Goal: Obtain resource: Obtain resource

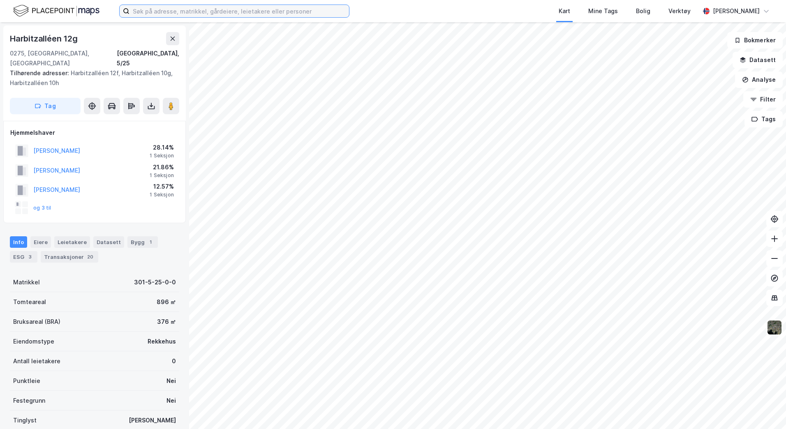
click at [172, 10] on input at bounding box center [240, 11] width 220 height 12
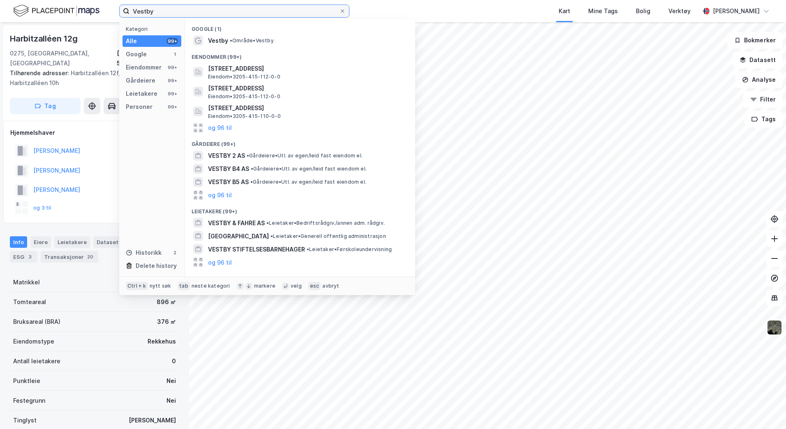
drag, startPoint x: 242, startPoint y: 12, endPoint x: 102, endPoint y: -3, distance: 141.5
click at [102, 0] on html "Vestby Kategori Alle 99+ Google 1 Eiendommer 99+ Gårdeiere 99+ Leietakere 99+ P…" at bounding box center [393, 214] width 786 height 429
click at [211, 10] on input "Vestby" at bounding box center [235, 11] width 210 height 12
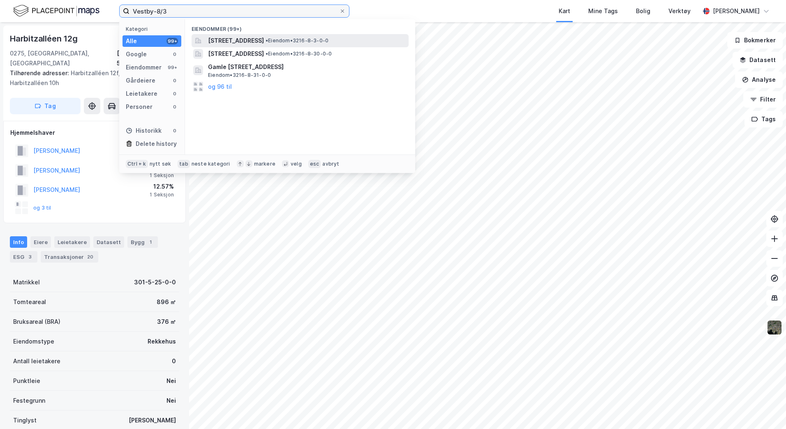
type input "Vestby-8/3"
click at [264, 40] on span "[STREET_ADDRESS]" at bounding box center [236, 41] width 56 height 10
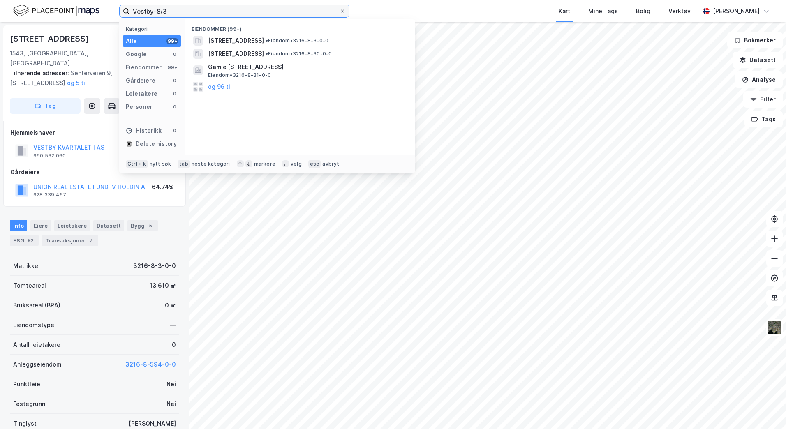
drag, startPoint x: 172, startPoint y: 11, endPoint x: 108, endPoint y: 16, distance: 64.4
click at [108, 16] on div "Vestby-8/3 Kategori Alle 99+ Google 0 Eiendommer 99+ Gårdeiere 0 Leietakere 0 P…" at bounding box center [393, 11] width 786 height 22
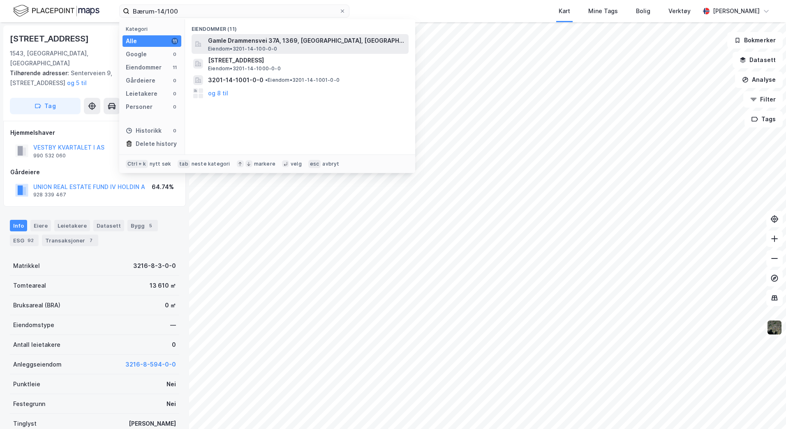
click at [322, 37] on span "Gamle Drammensvei 37A, 1369, [GEOGRAPHIC_DATA], [GEOGRAPHIC_DATA]" at bounding box center [306, 41] width 197 height 10
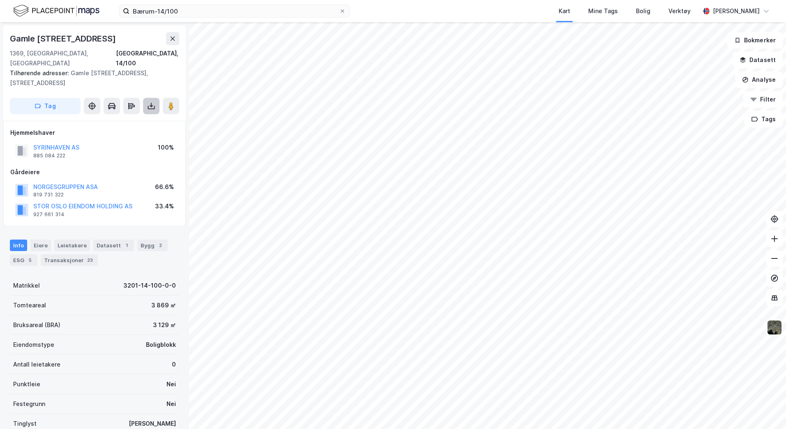
click at [155, 98] on button at bounding box center [151, 106] width 16 height 16
click at [111, 119] on div "Last ned grunnbok" at bounding box center [111, 122] width 48 height 7
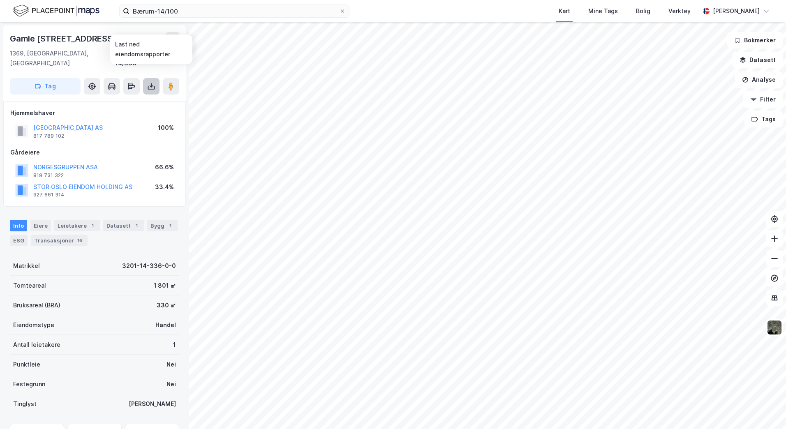
click at [148, 82] on icon at bounding box center [151, 86] width 8 height 8
click at [125, 100] on div "Last ned grunnbok" at bounding box center [111, 103] width 48 height 7
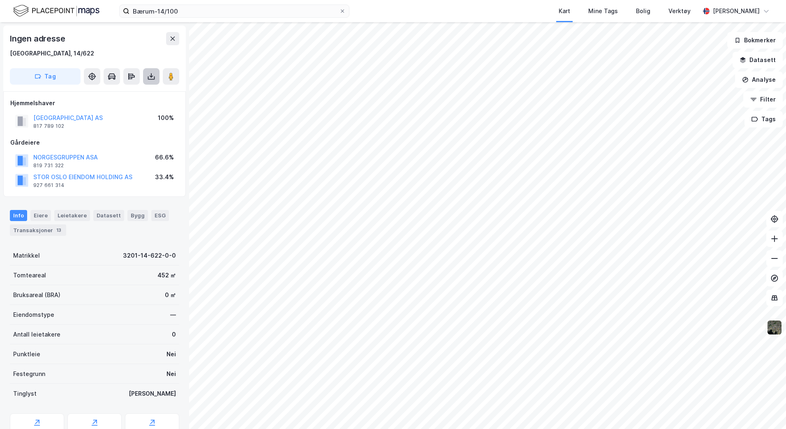
click at [145, 76] on button at bounding box center [151, 76] width 16 height 16
click at [114, 91] on div "Last ned grunnbok" at bounding box center [111, 93] width 48 height 7
click at [488, 7] on div "Kart Mine Tags Bolig Verktøy" at bounding box center [544, 11] width 311 height 22
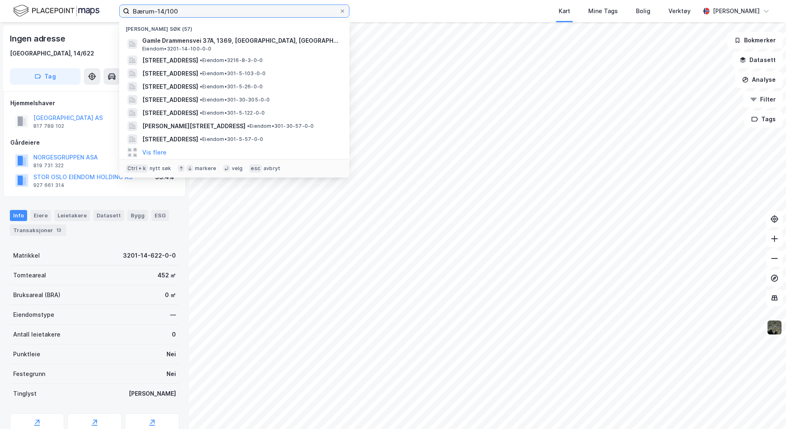
drag, startPoint x: 205, startPoint y: 13, endPoint x: 91, endPoint y: 7, distance: 113.6
click at [91, 7] on div "Bærum-14/100 Nylige søk (57) Gamle Drammensvei 37A, 1369, [GEOGRAPHIC_DATA], [G…" at bounding box center [393, 11] width 786 height 22
click at [194, 12] on input "Bærum-14/100" at bounding box center [235, 11] width 210 height 12
drag, startPoint x: 198, startPoint y: 10, endPoint x: 64, endPoint y: 10, distance: 134.5
click at [64, 10] on div "Bærum-14/100 Nylige søk (57) Gamle Drammensvei 37A, 1369, [GEOGRAPHIC_DATA], [G…" at bounding box center [393, 11] width 786 height 22
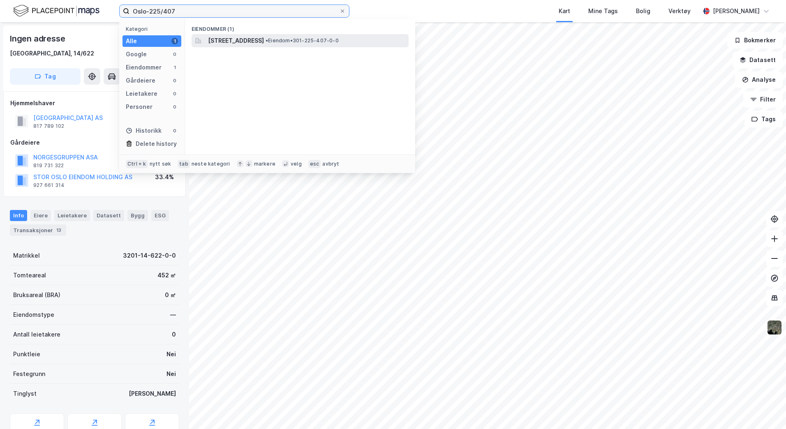
type input "Oslo-225/407"
click at [348, 36] on div "[STREET_ADDRESS] • Eiendom • 301-225-407-0-0" at bounding box center [307, 41] width 199 height 10
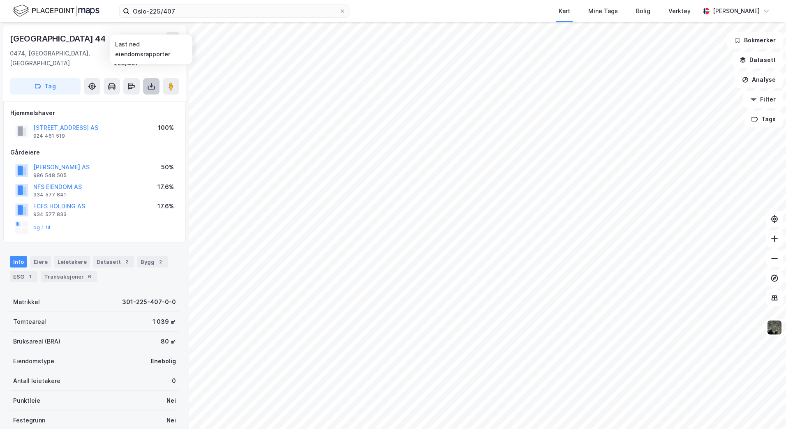
click at [150, 82] on icon at bounding box center [151, 86] width 8 height 8
click at [116, 100] on div "Last ned grunnbok" at bounding box center [111, 103] width 48 height 7
click at [0, 0] on button "og 1 til" at bounding box center [0, 0] width 0 height 0
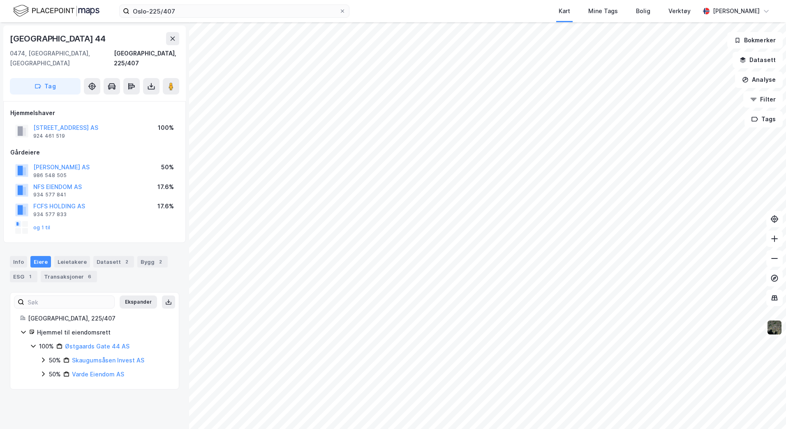
click at [44, 357] on icon at bounding box center [43, 360] width 7 height 7
click at [42, 402] on icon at bounding box center [43, 402] width 7 height 7
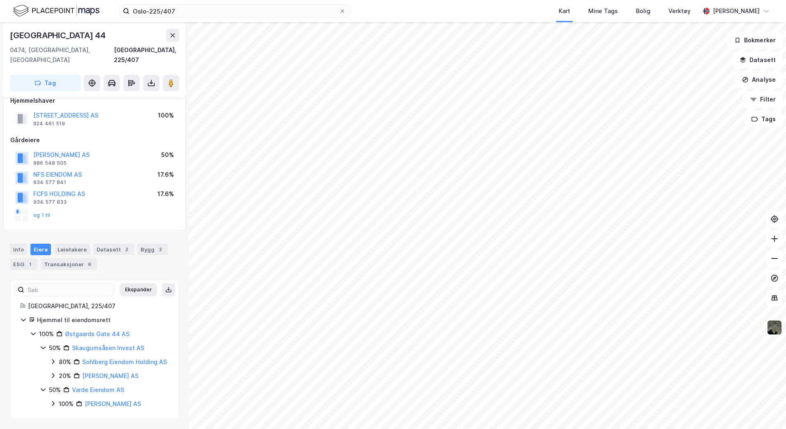
click at [176, 375] on div "Østgaards [STREET_ADDRESS], 225/407 Tag Hjemmelshaver [GEOGRAPHIC_DATA] 44 AS 9…" at bounding box center [94, 225] width 189 height 407
